Goal: Navigation & Orientation: Find specific page/section

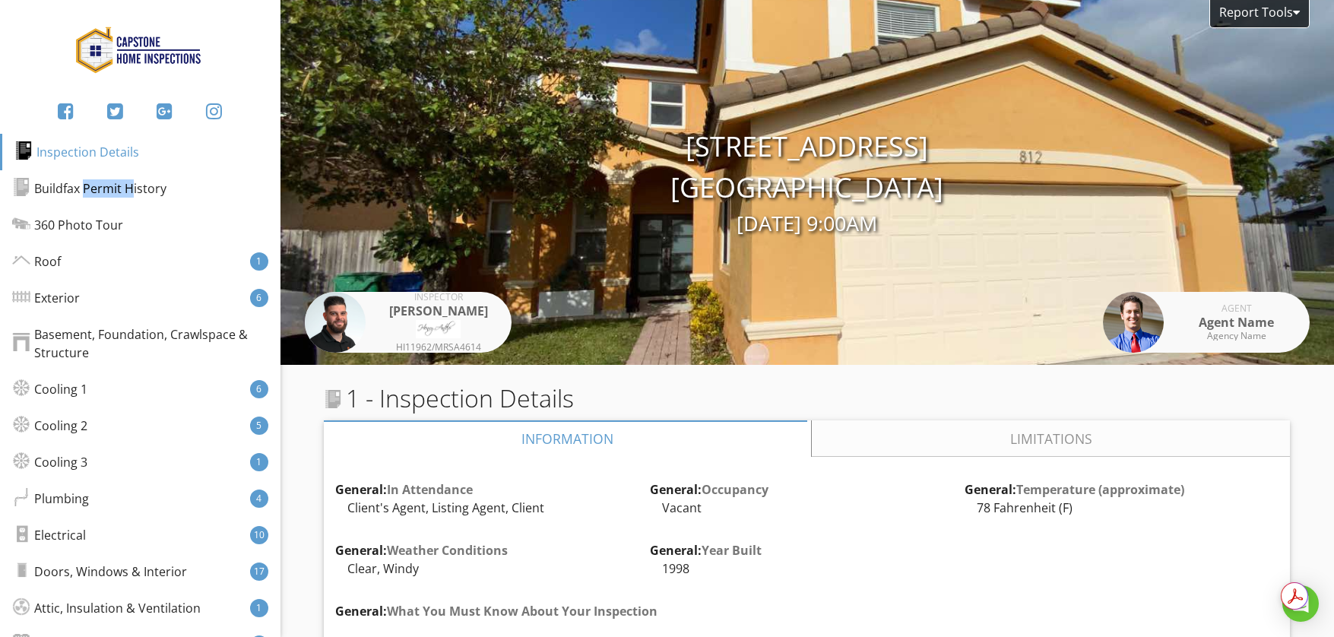
scroll to position [1622, 0]
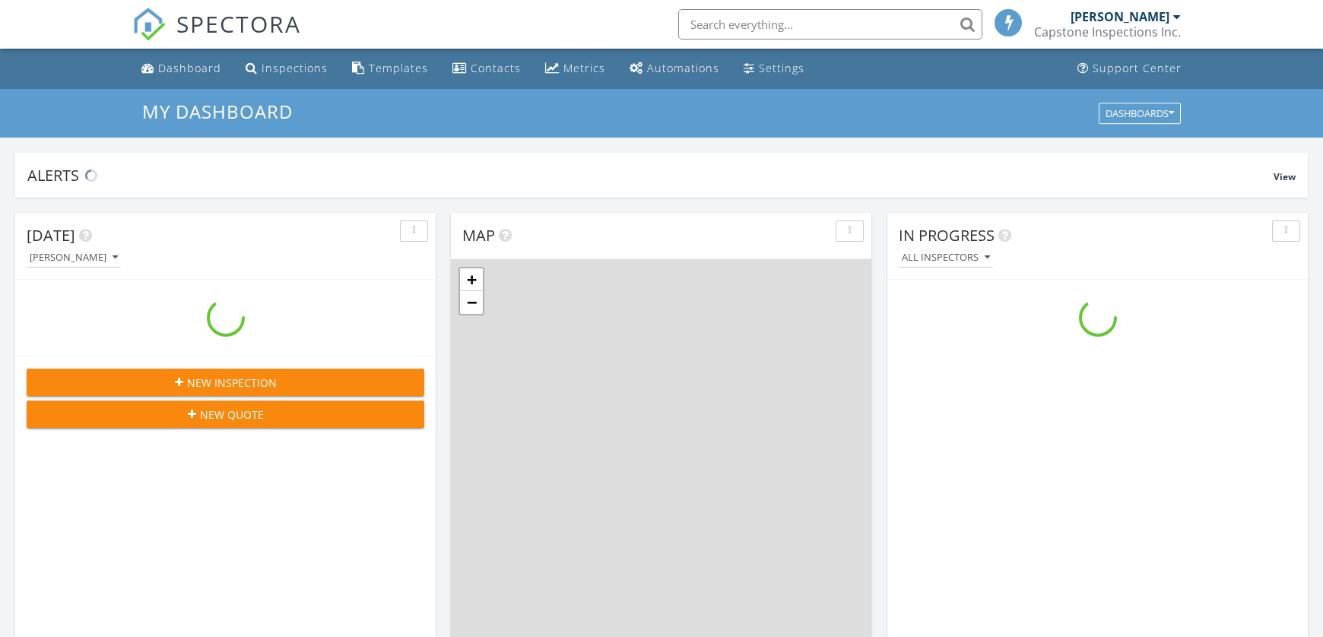
scroll to position [1407, 1346]
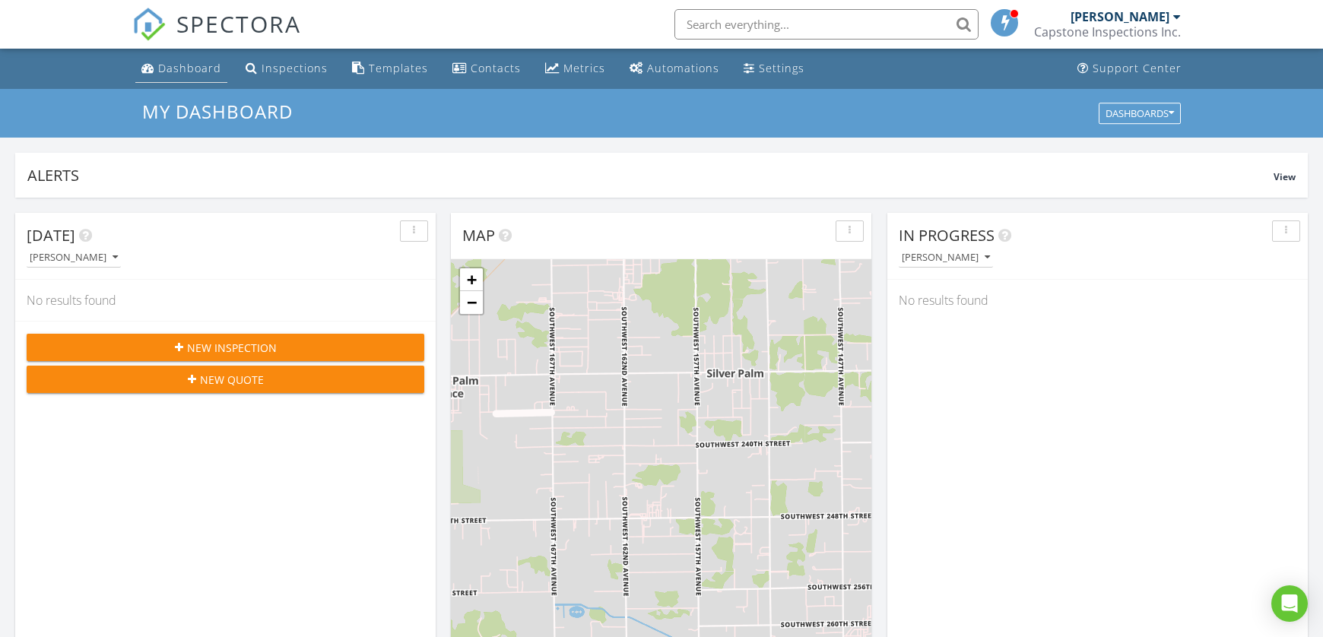
click at [158, 67] on div "Dashboard" at bounding box center [189, 68] width 63 height 14
click at [563, 67] on div "Metrics" at bounding box center [584, 68] width 42 height 14
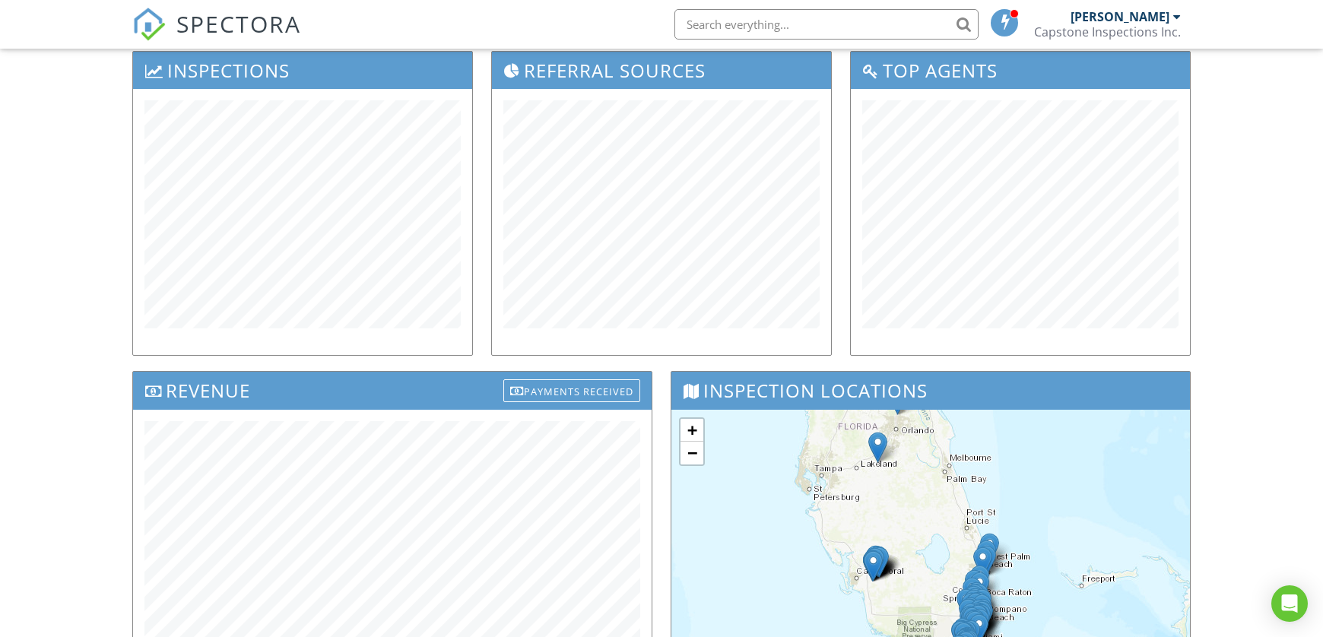
scroll to position [185, 0]
